Goal: Check status: Check status

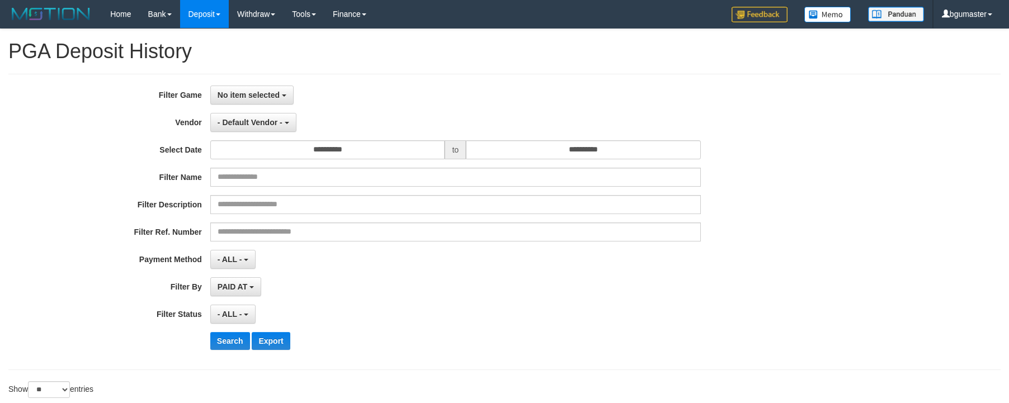
select select
select select "**"
click at [274, 109] on div "**********" at bounding box center [420, 222] width 841 height 273
click at [274, 103] on button "No item selected" at bounding box center [251, 95] width 83 height 19
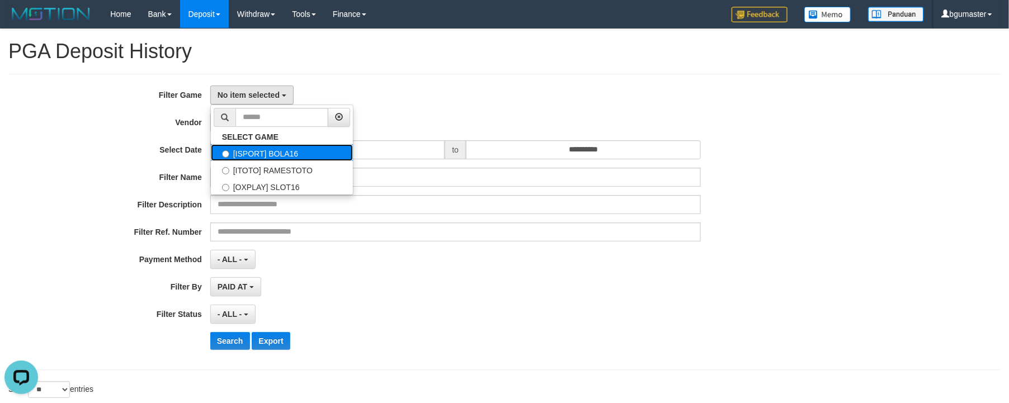
click at [302, 157] on label "[ISPORT] BOLA16" at bounding box center [282, 152] width 142 height 17
select select "****"
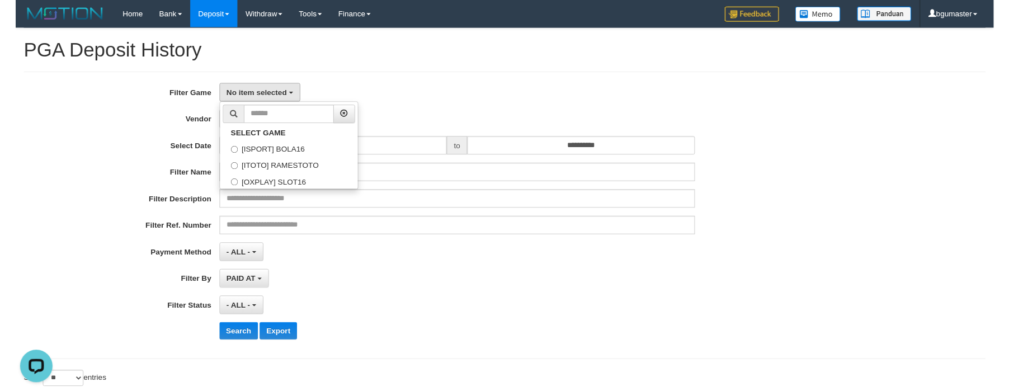
scroll to position [10, 0]
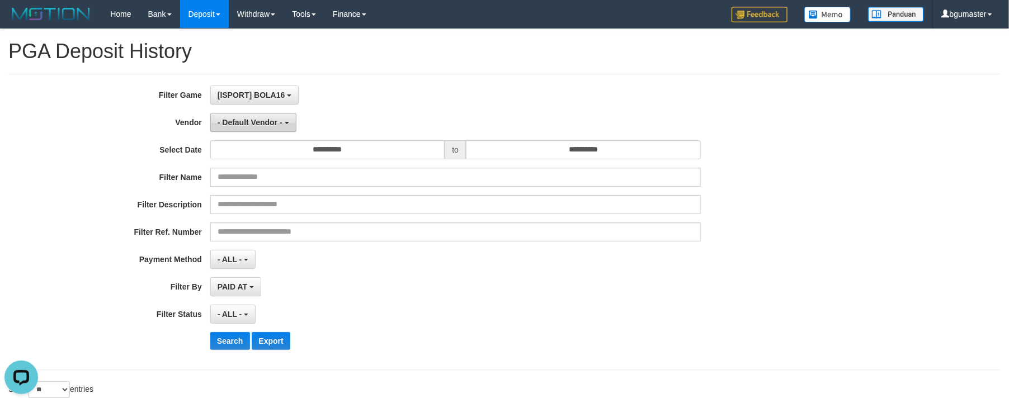
click at [282, 121] on span "- Default Vendor -" at bounding box center [250, 122] width 65 height 9
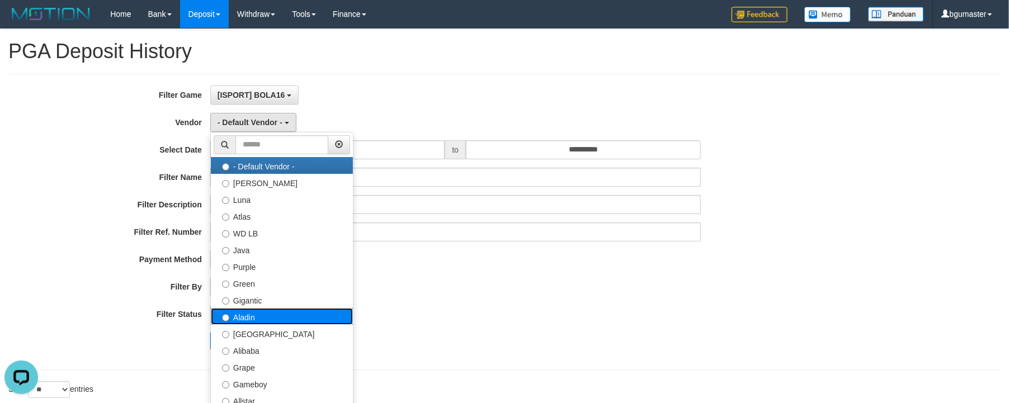
click at [348, 319] on label "Aladin" at bounding box center [282, 316] width 142 height 17
select select "**********"
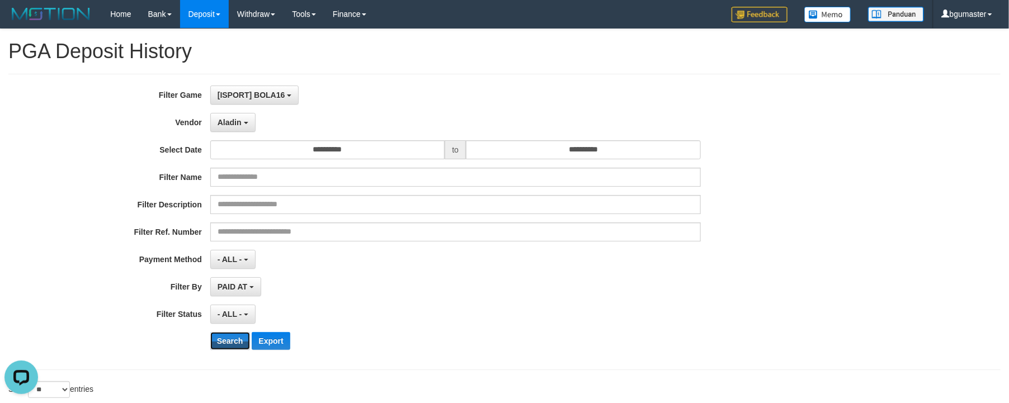
drag, startPoint x: 257, startPoint y: 347, endPoint x: 354, endPoint y: 176, distance: 196.9
click at [346, 201] on div "**********" at bounding box center [420, 222] width 841 height 273
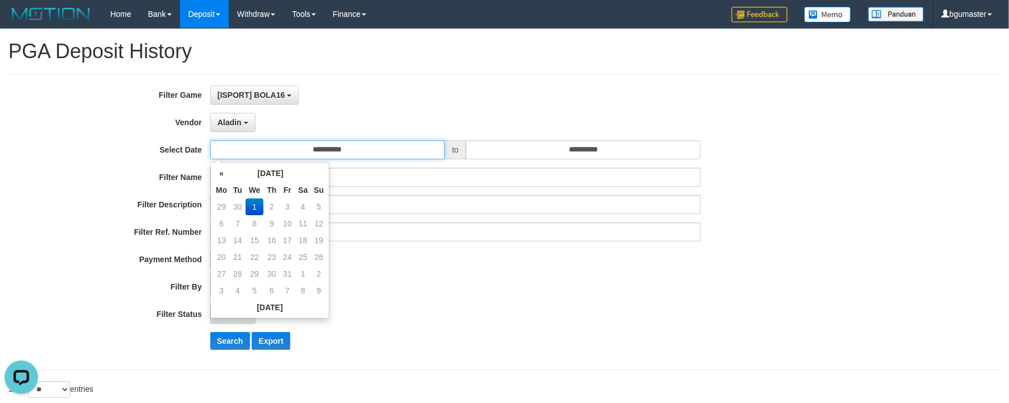
click at [360, 159] on input "**********" at bounding box center [327, 149] width 235 height 19
click at [242, 211] on td "30" at bounding box center [238, 207] width 16 height 17
type input "**********"
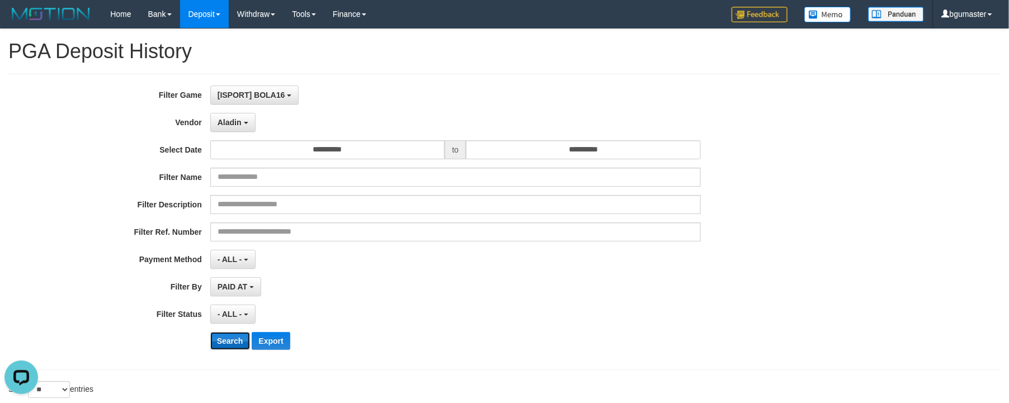
click at [237, 338] on button "Search" at bounding box center [230, 341] width 40 height 18
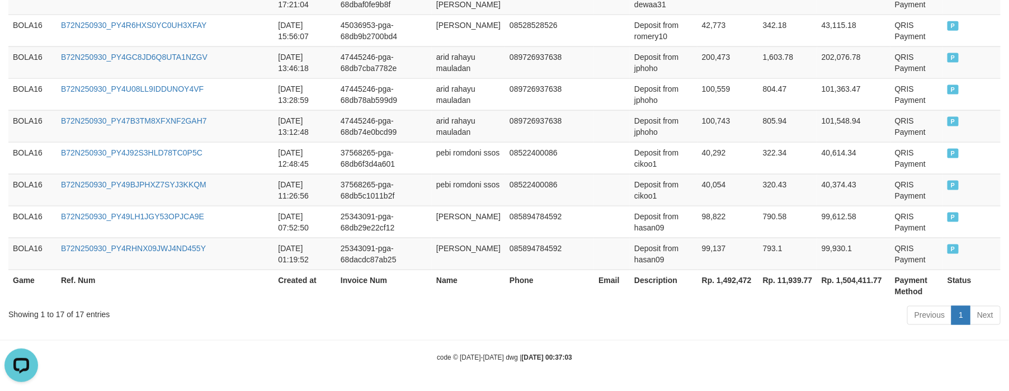
scroll to position [906, 0]
click at [876, 291] on th "Rp. 1,504,411.77" at bounding box center [853, 286] width 73 height 32
copy th "1,504,411.77"
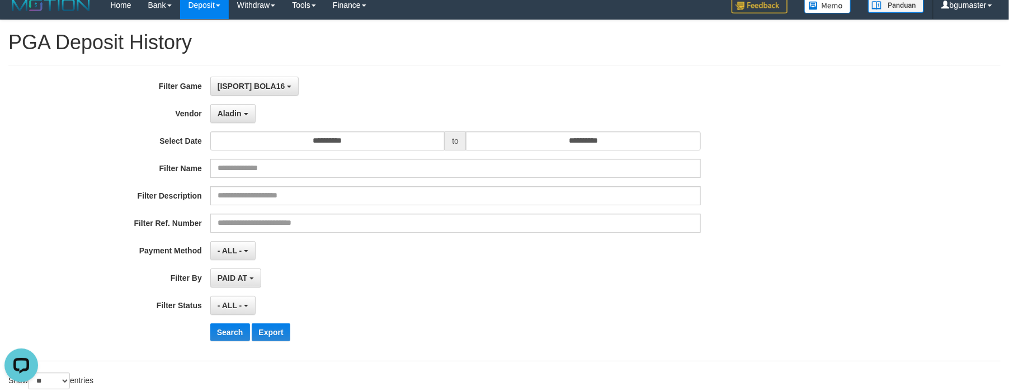
scroll to position [0, 0]
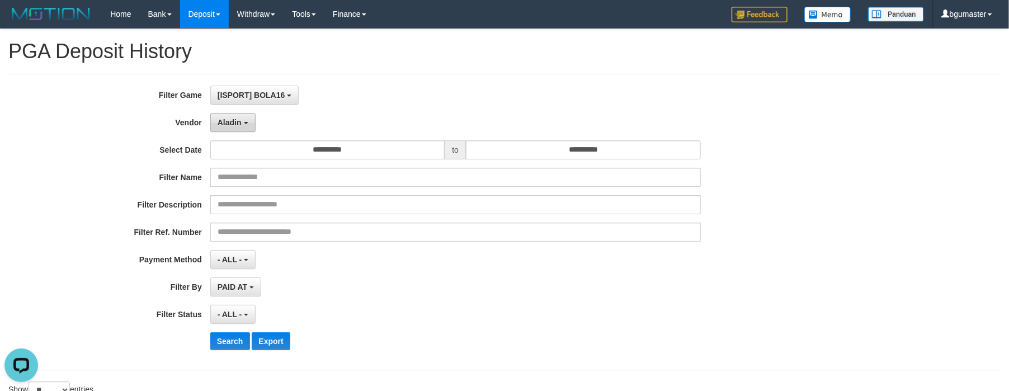
click at [235, 117] on button "Aladin" at bounding box center [232, 122] width 45 height 19
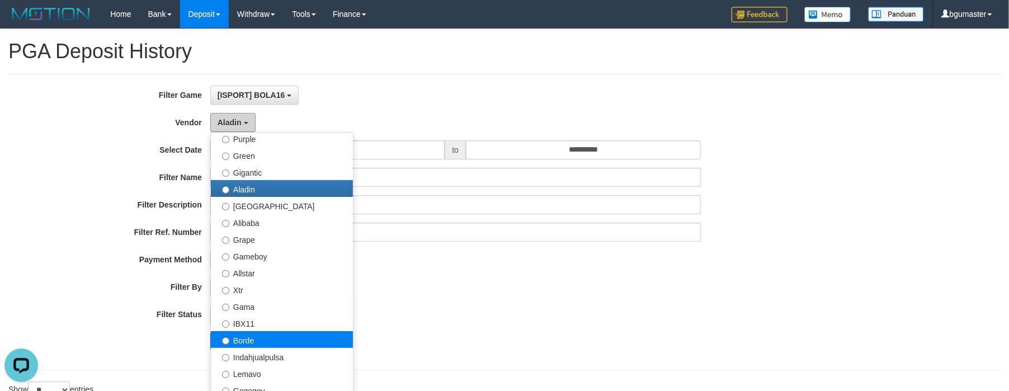
scroll to position [168, 0]
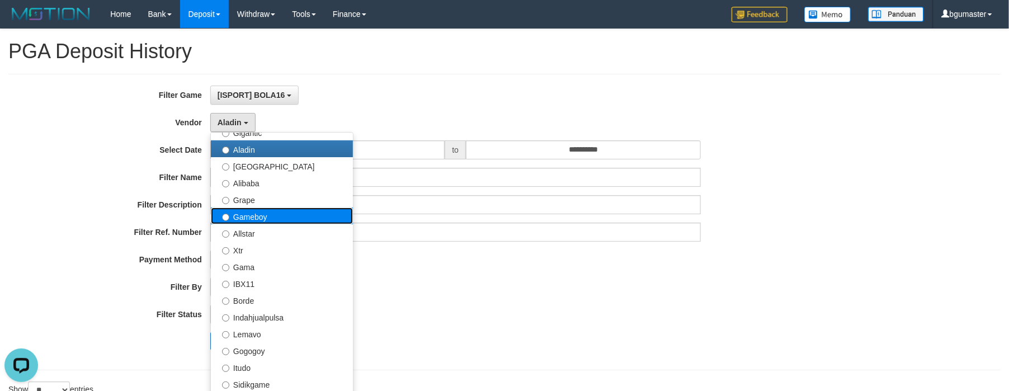
click at [277, 220] on label "Gameboy" at bounding box center [282, 216] width 142 height 17
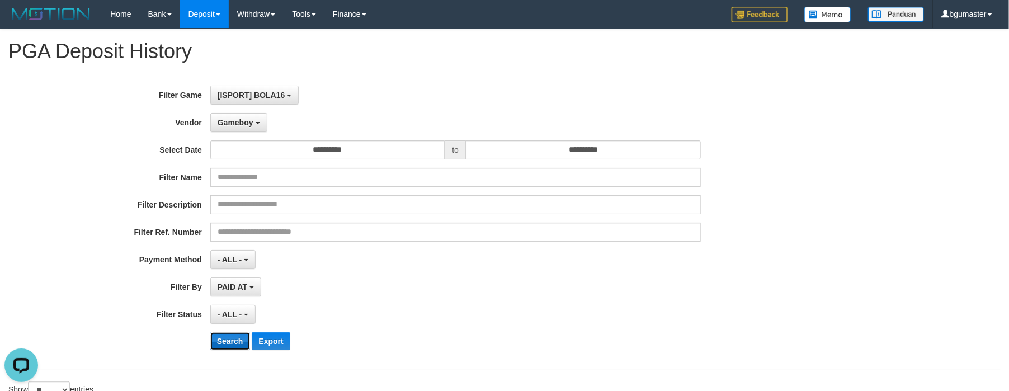
click at [250, 341] on button "Search" at bounding box center [230, 341] width 40 height 18
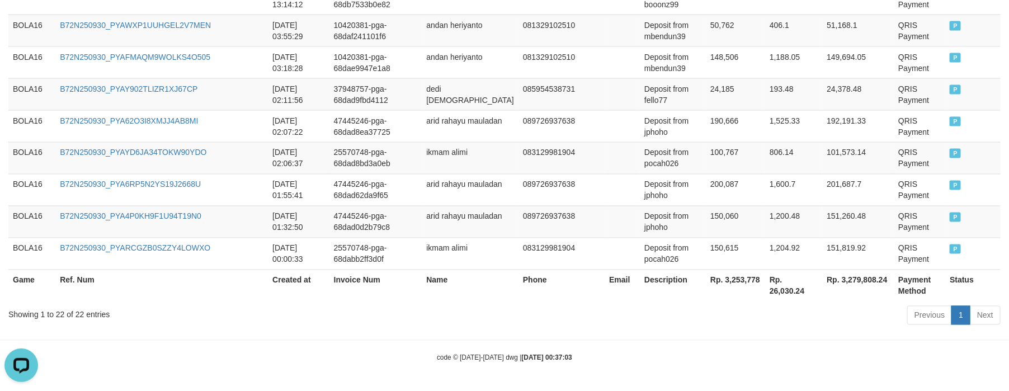
scroll to position [1123, 0]
click at [884, 293] on th "Rp. 3,279,808.24" at bounding box center [858, 286] width 72 height 32
copy th "3,279,808.24"
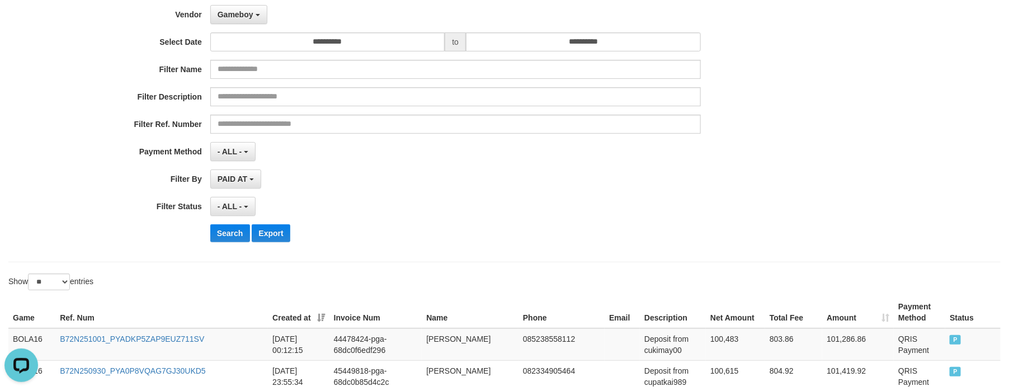
scroll to position [0, 0]
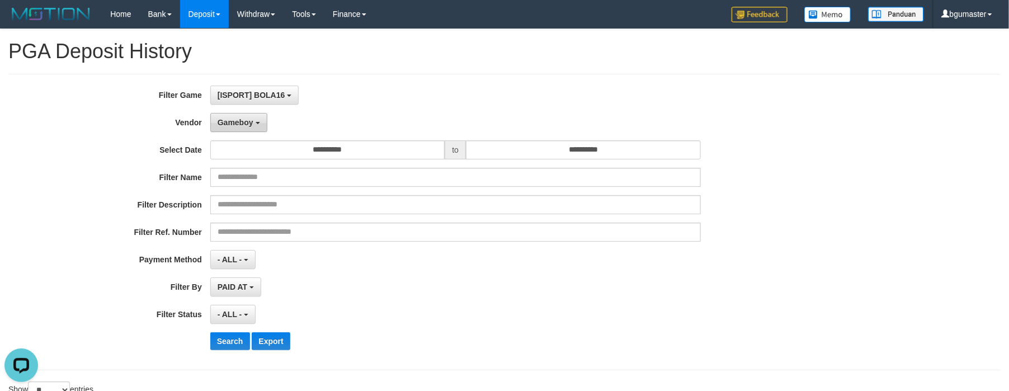
click at [253, 124] on span "Gameboy" at bounding box center [236, 122] width 36 height 9
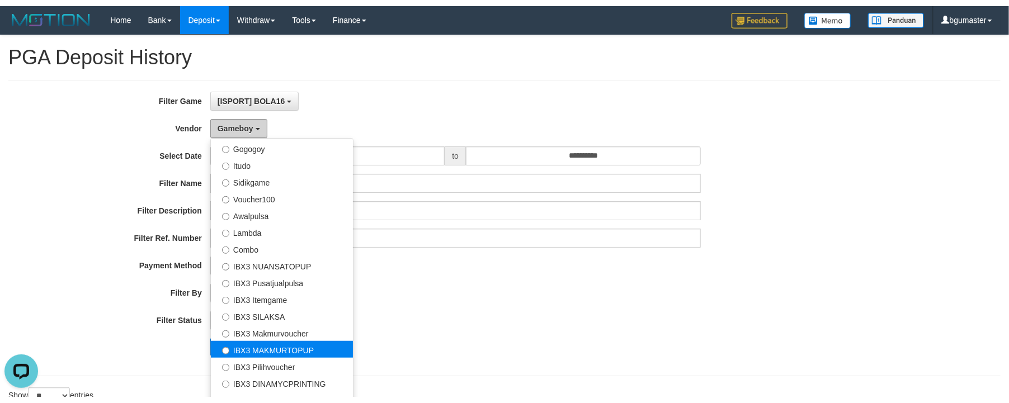
scroll to position [417, 0]
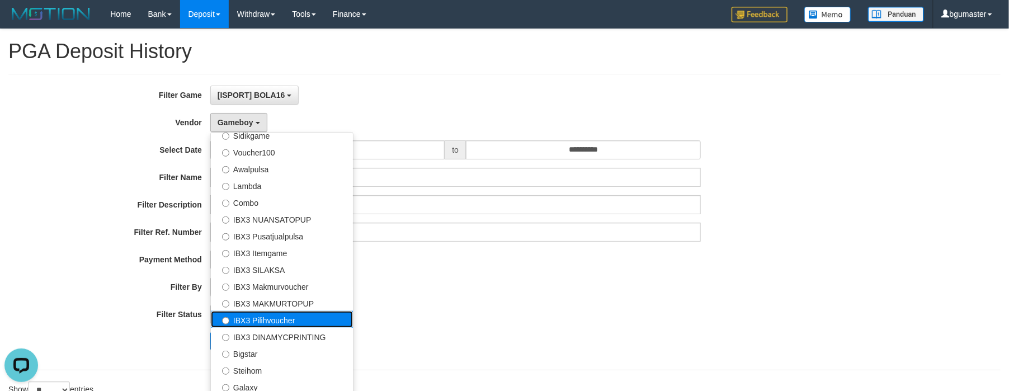
click at [329, 326] on label "IBX3 Pilihvoucher" at bounding box center [282, 319] width 142 height 17
select select "**********"
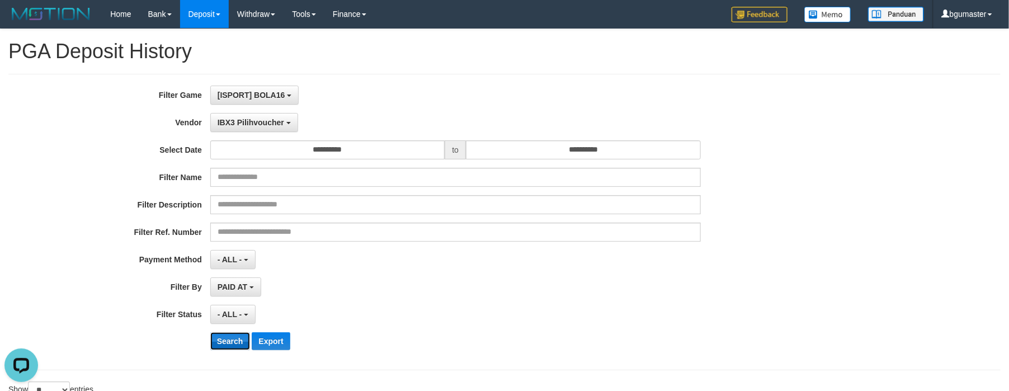
click at [239, 346] on button "Search" at bounding box center [230, 341] width 40 height 18
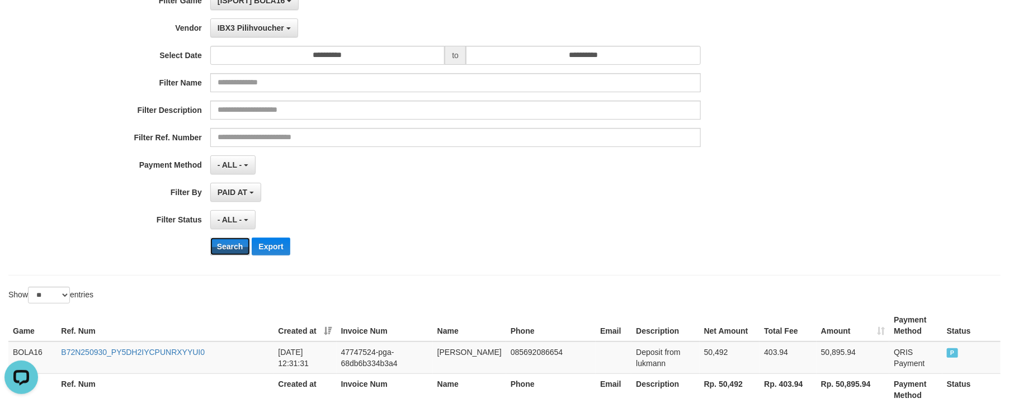
scroll to position [201, 0]
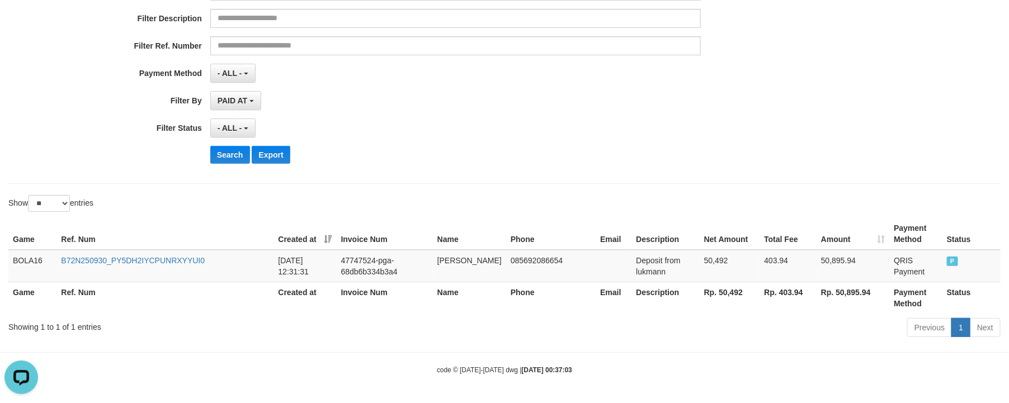
click at [837, 314] on div "Game Ref. Num Created at Invoice Num Name Phone Email Description Net Amount To…" at bounding box center [504, 266] width 1009 height 102
click at [857, 298] on th "Rp. 50,895.94" at bounding box center [853, 298] width 73 height 32
drag, startPoint x: 857, startPoint y: 298, endPoint x: 910, endPoint y: 304, distance: 52.9
click at [857, 299] on th "Rp. 50,895.94" at bounding box center [853, 298] width 73 height 32
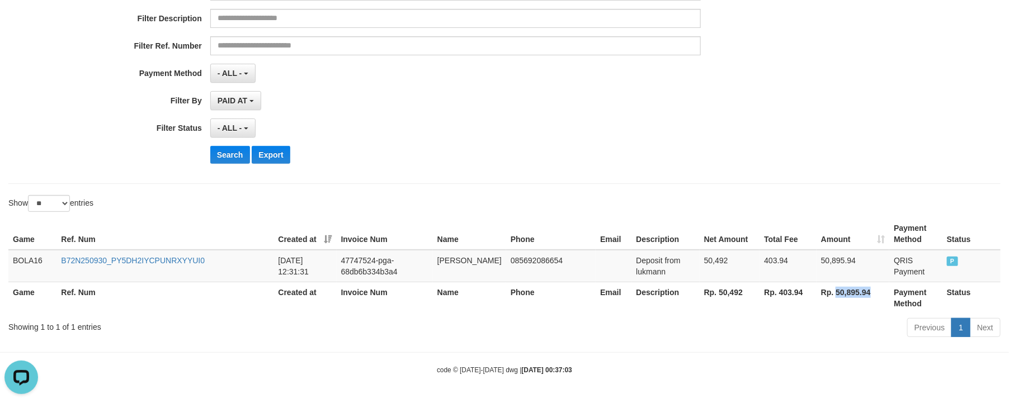
copy th "50,895.94"
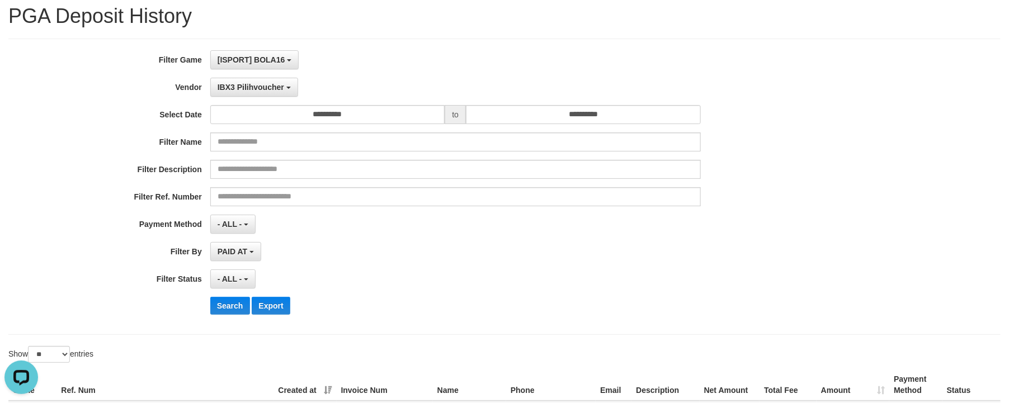
scroll to position [34, 0]
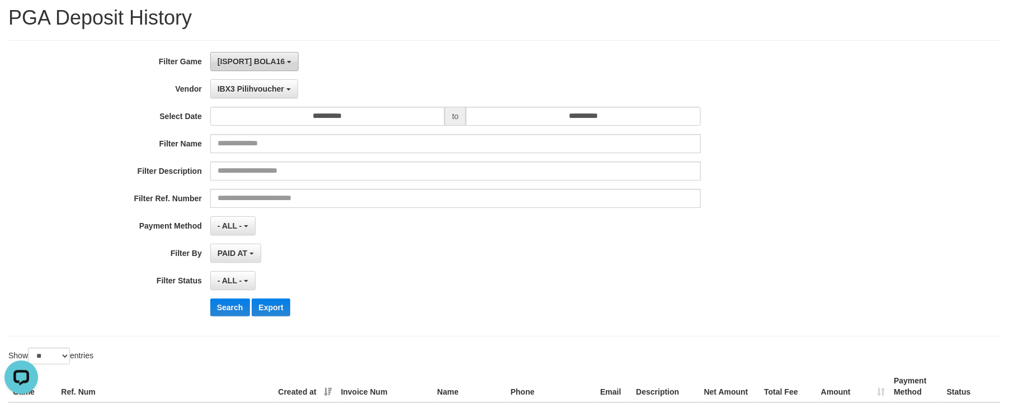
click at [282, 66] on span "[ISPORT] BOLA16" at bounding box center [252, 61] width 68 height 9
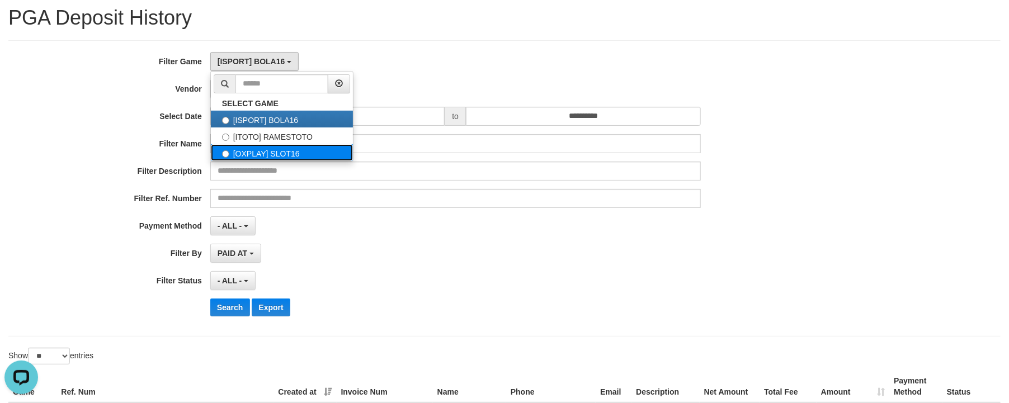
click at [276, 152] on label "[OXPLAY] SLOT16" at bounding box center [282, 152] width 142 height 17
select select "****"
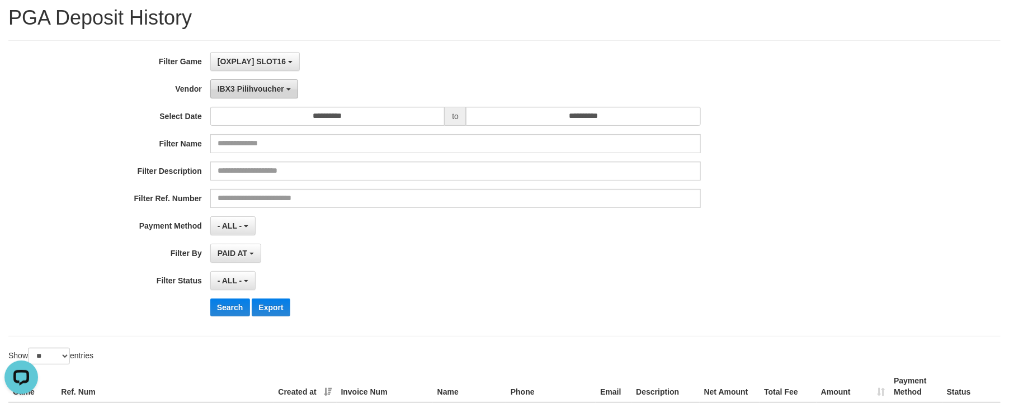
click at [279, 87] on span "IBX3 Pilihvoucher" at bounding box center [251, 88] width 67 height 9
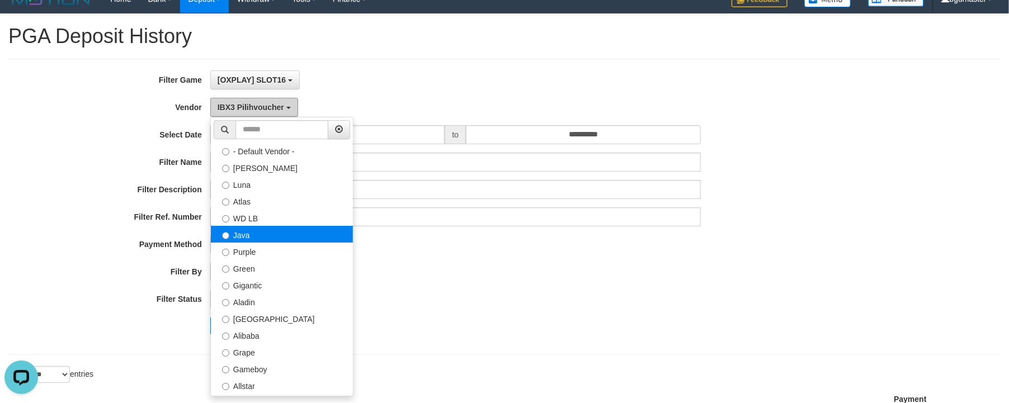
scroll to position [0, 0]
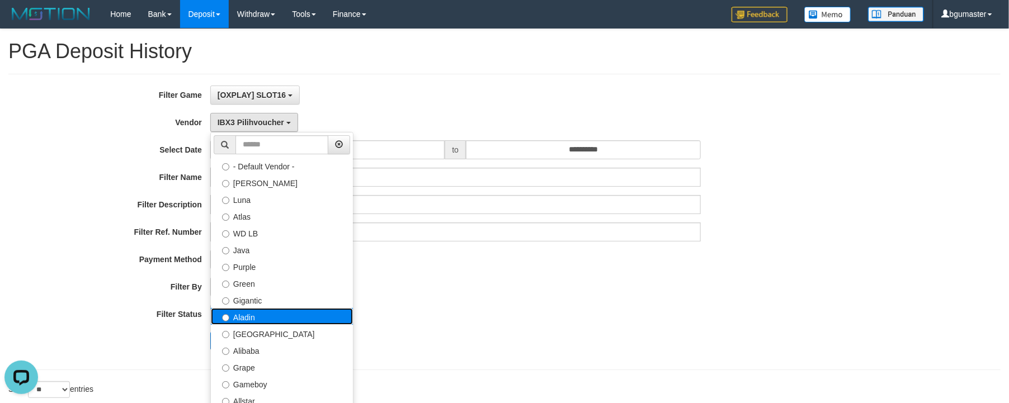
click at [341, 319] on label "Aladin" at bounding box center [282, 316] width 142 height 17
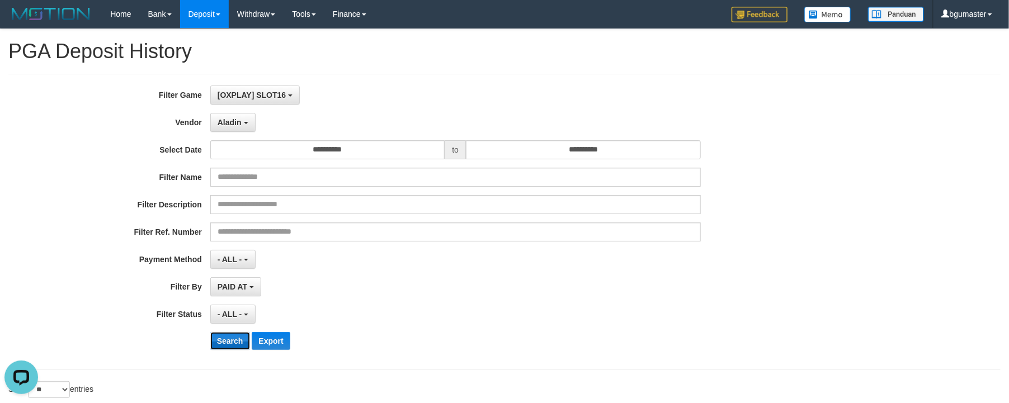
drag, startPoint x: 247, startPoint y: 346, endPoint x: 251, endPoint y: 341, distance: 6.5
click at [248, 346] on button "Search" at bounding box center [230, 341] width 40 height 18
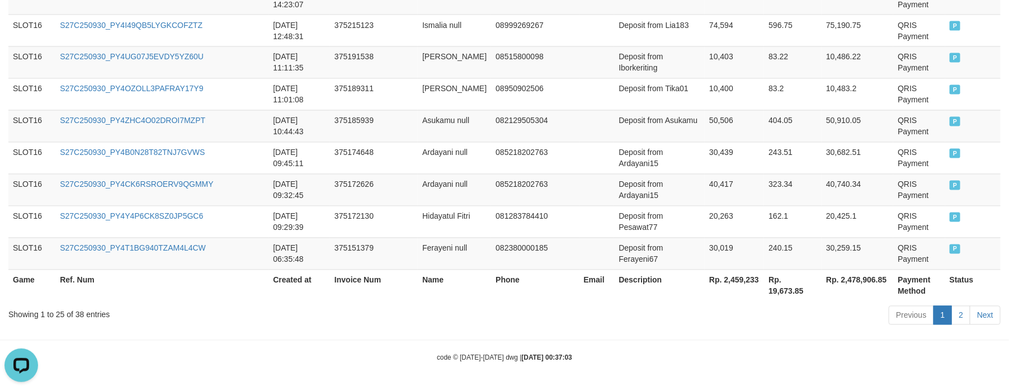
scroll to position [1252, 0]
click at [866, 295] on th "Rp. 2,478,906.85" at bounding box center [858, 286] width 72 height 32
copy th "2,478,906.85"
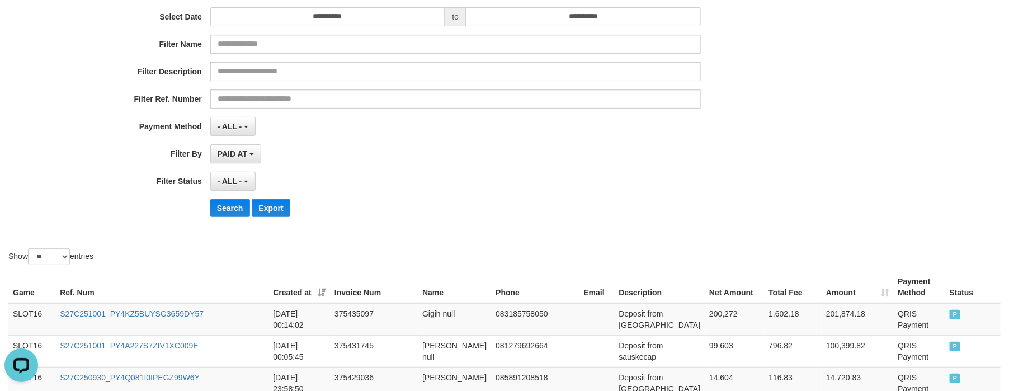
scroll to position [0, 0]
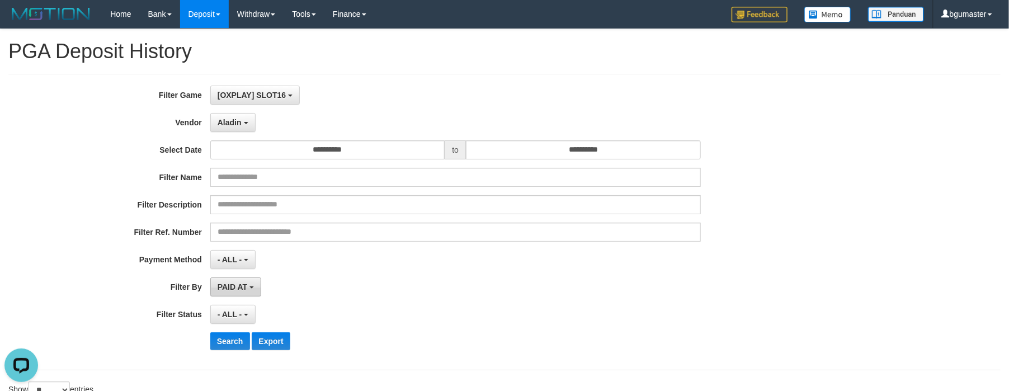
click at [229, 287] on span "PAID AT" at bounding box center [233, 286] width 30 height 9
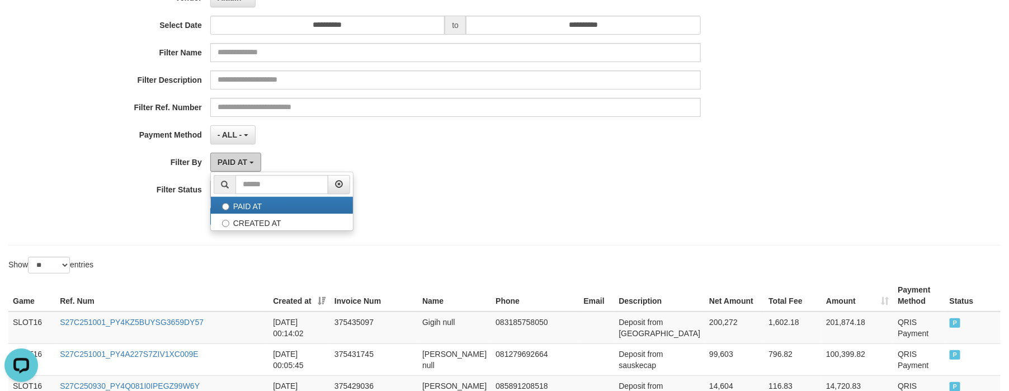
scroll to position [84, 0]
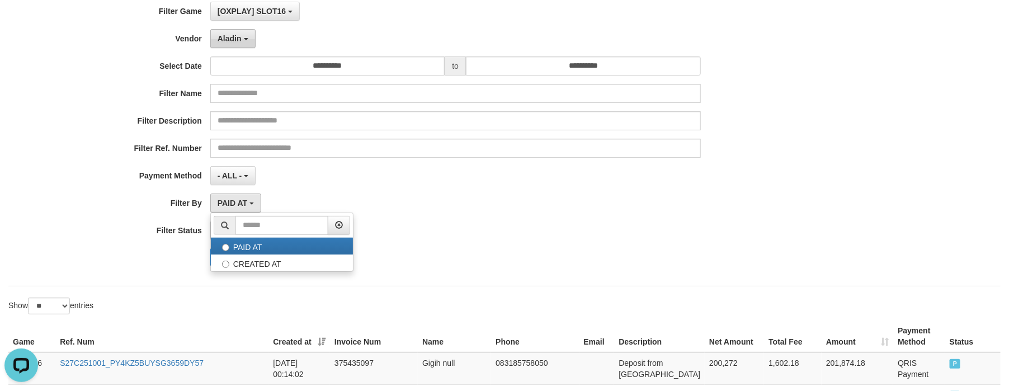
drag, startPoint x: 293, startPoint y: 200, endPoint x: 246, endPoint y: 36, distance: 171.0
click at [287, 188] on div "**********" at bounding box center [420, 138] width 841 height 273
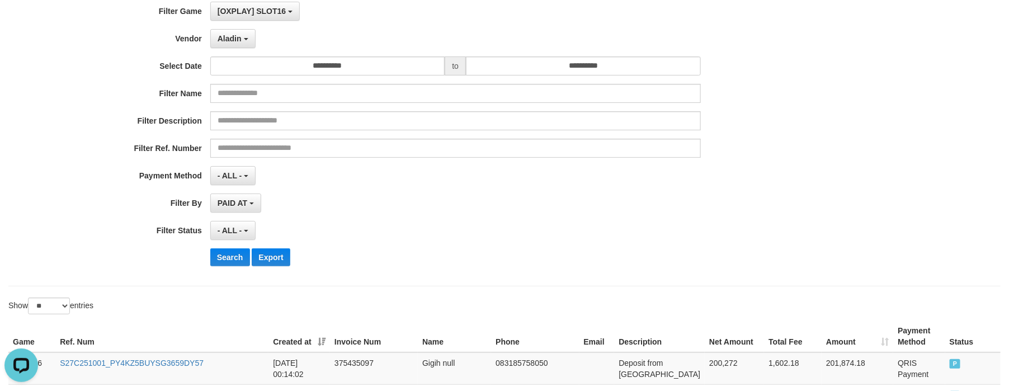
click at [242, 22] on div "**********" at bounding box center [420, 138] width 841 height 273
click at [242, 37] on span "Aladin" at bounding box center [230, 38] width 24 height 9
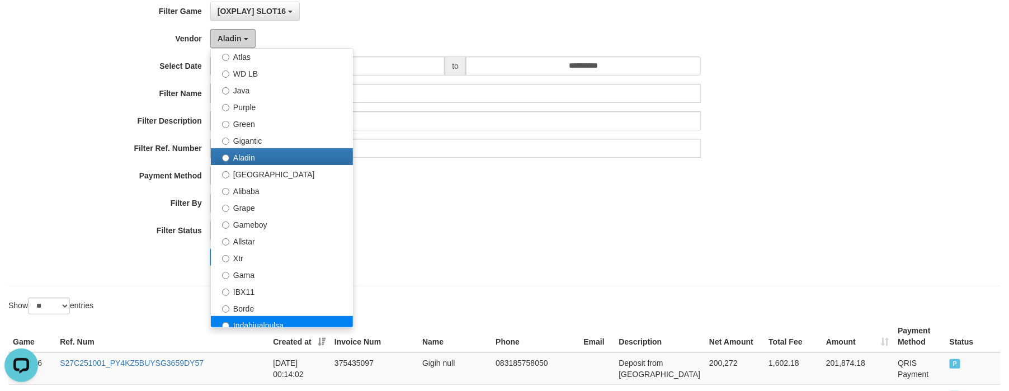
scroll to position [168, 0]
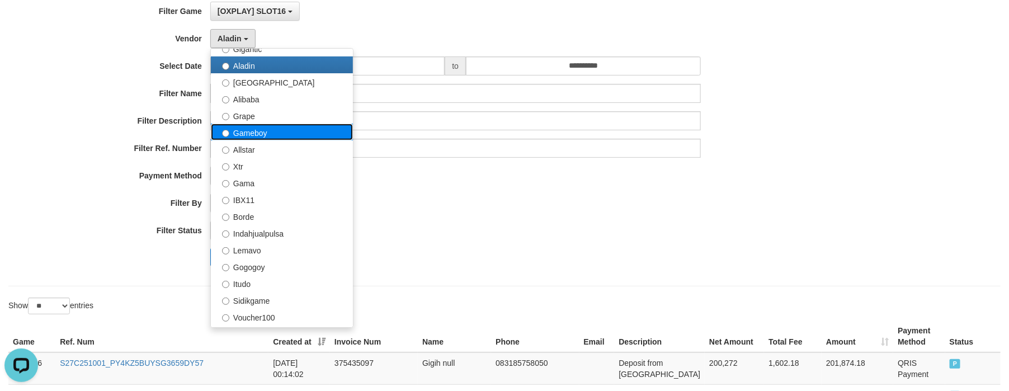
click at [291, 133] on label "Gameboy" at bounding box center [282, 132] width 142 height 17
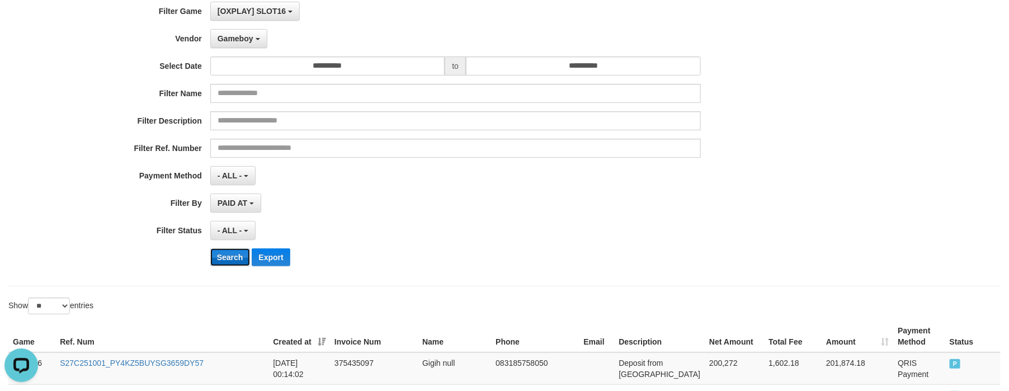
click at [250, 257] on button "Search" at bounding box center [230, 257] width 40 height 18
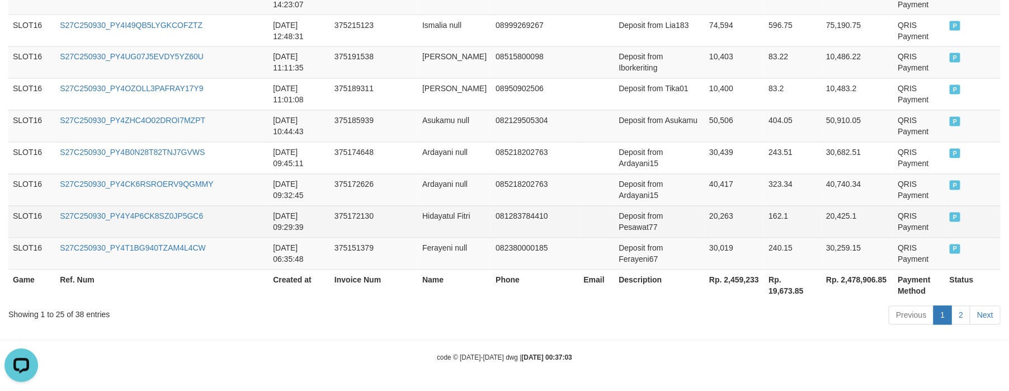
scroll to position [1252, 0]
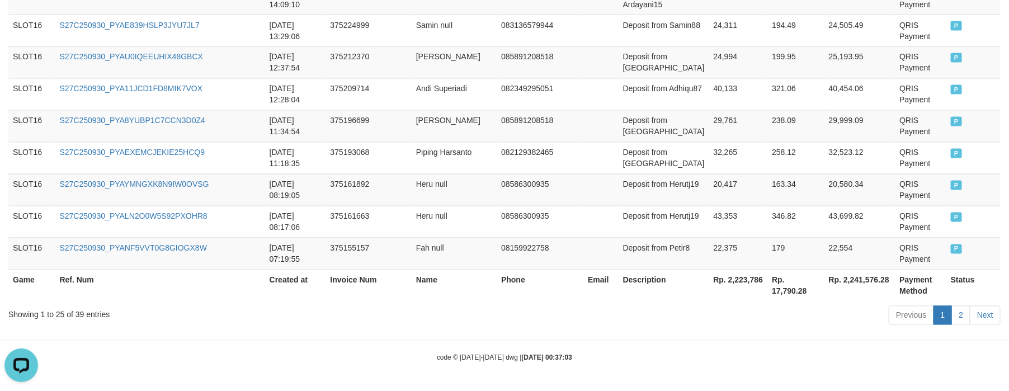
click at [895, 293] on th "Rp. 2,241,576.28" at bounding box center [859, 286] width 71 height 32
copy th "2,241,576.28"
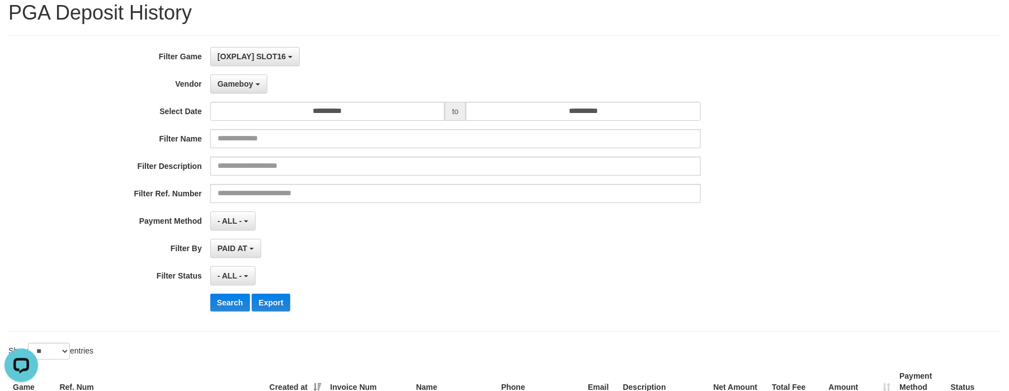
scroll to position [0, 0]
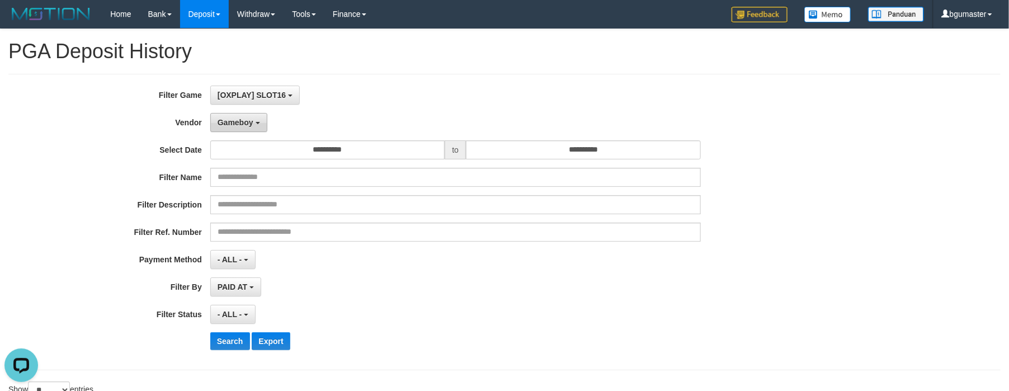
click at [265, 131] on button "Gameboy" at bounding box center [238, 122] width 57 height 19
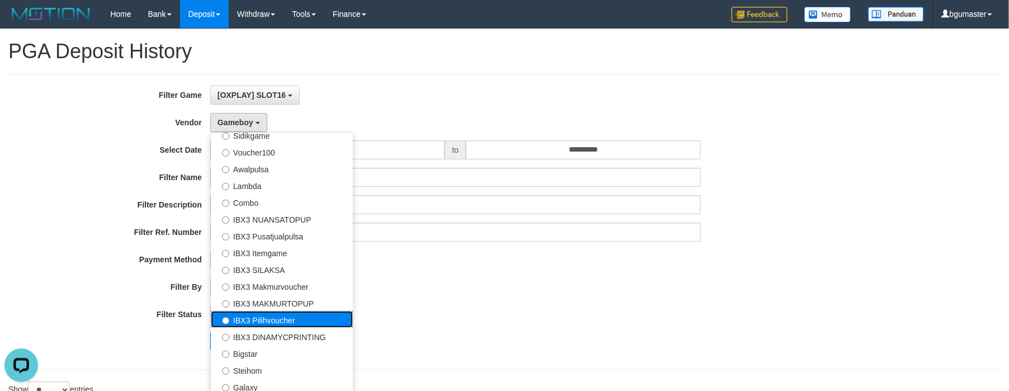
click at [338, 317] on label "IBX3 Pilihvoucher" at bounding box center [282, 319] width 142 height 17
select select "**********"
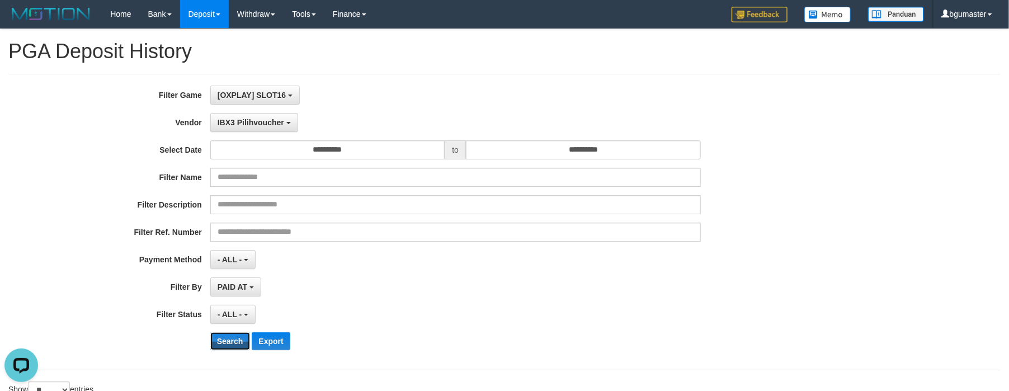
drag, startPoint x: 252, startPoint y: 341, endPoint x: 262, endPoint y: 329, distance: 15.1
click at [250, 341] on button "Search" at bounding box center [230, 341] width 40 height 18
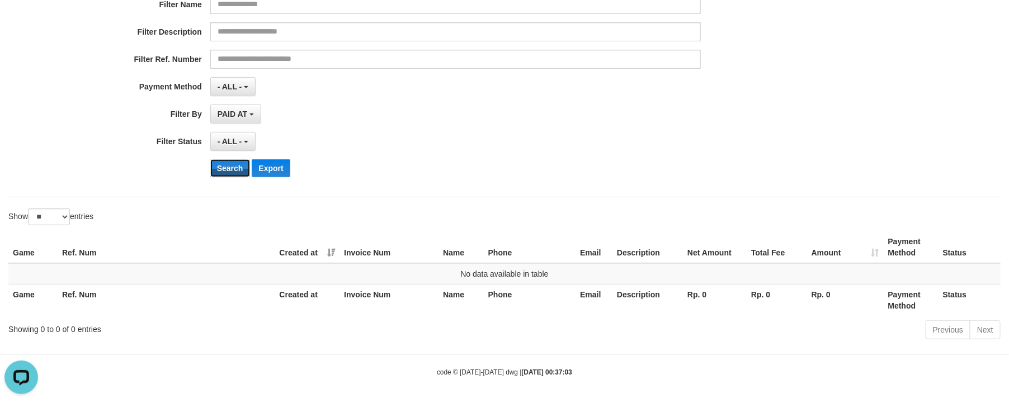
scroll to position [178, 0]
